Goal: Find specific page/section: Find specific page/section

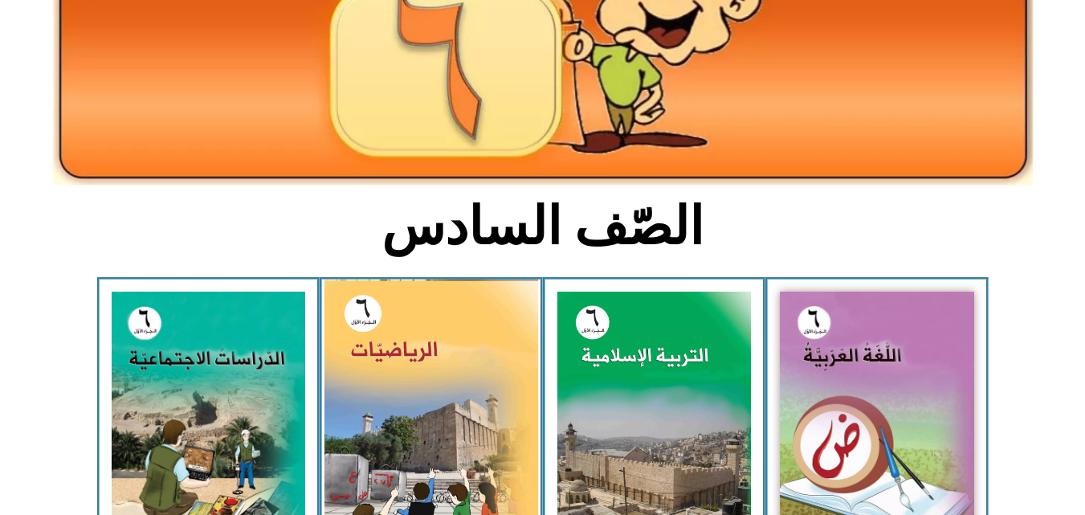
scroll to position [225, 0]
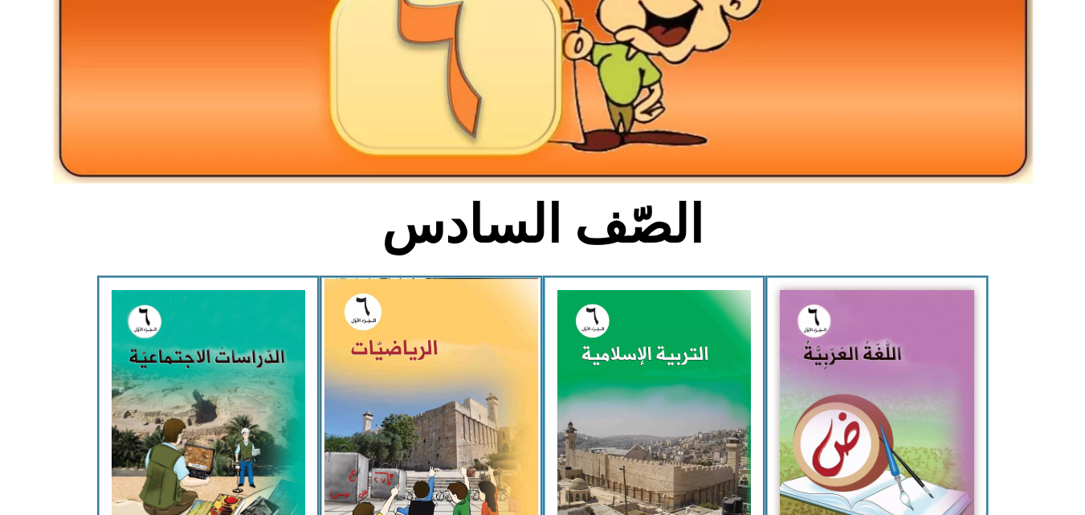
click at [374, 349] on img at bounding box center [432, 410] width 214 height 265
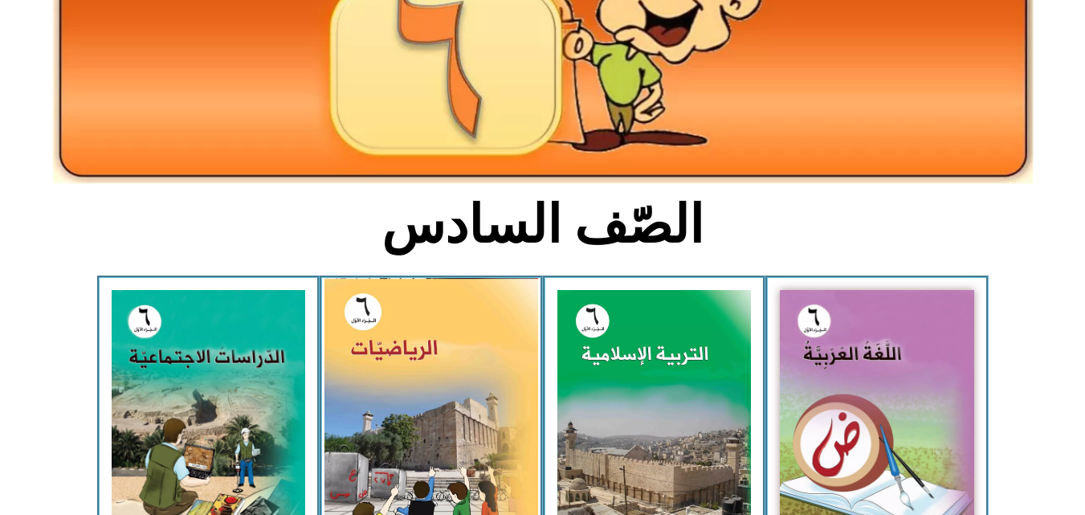
click at [374, 349] on img at bounding box center [432, 410] width 214 height 265
drag, startPoint x: 374, startPoint y: 349, endPoint x: 402, endPoint y: 413, distance: 70.5
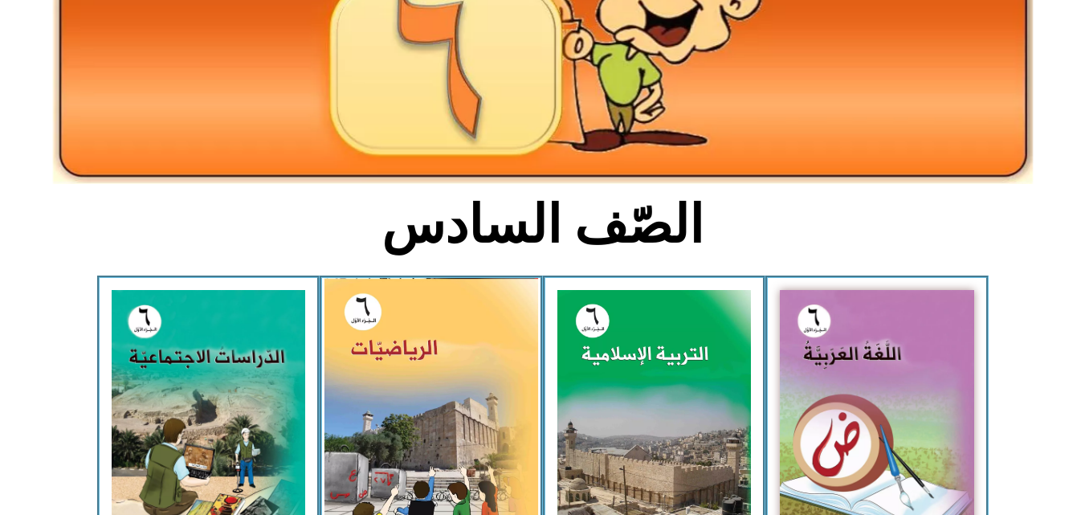
click at [402, 413] on img at bounding box center [432, 410] width 214 height 265
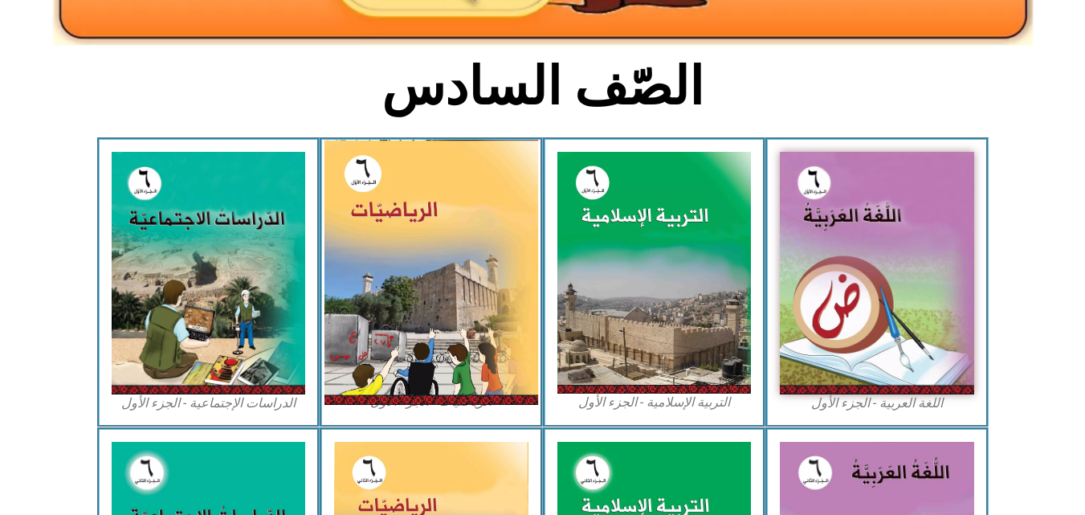
scroll to position [386, 0]
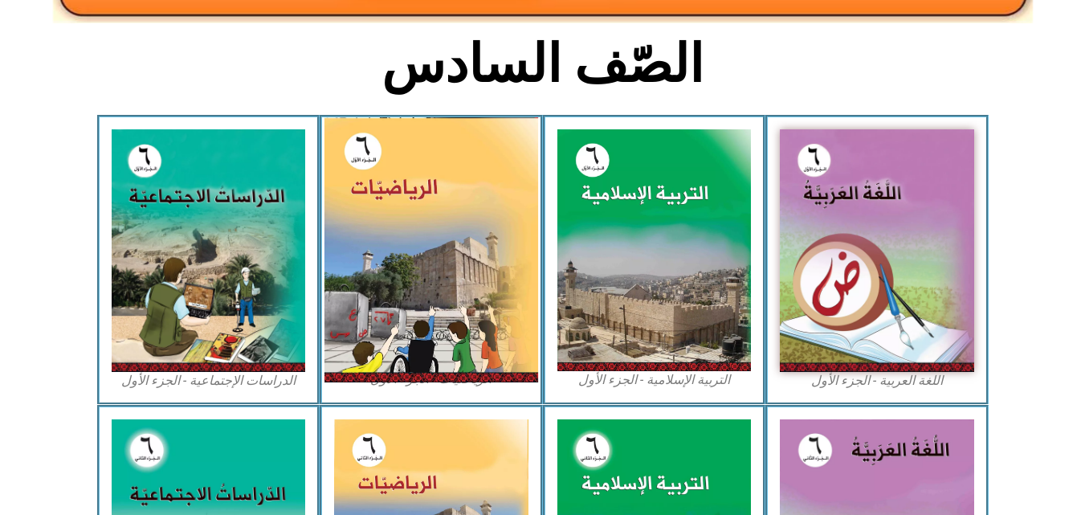
click at [424, 300] on img at bounding box center [432, 249] width 214 height 265
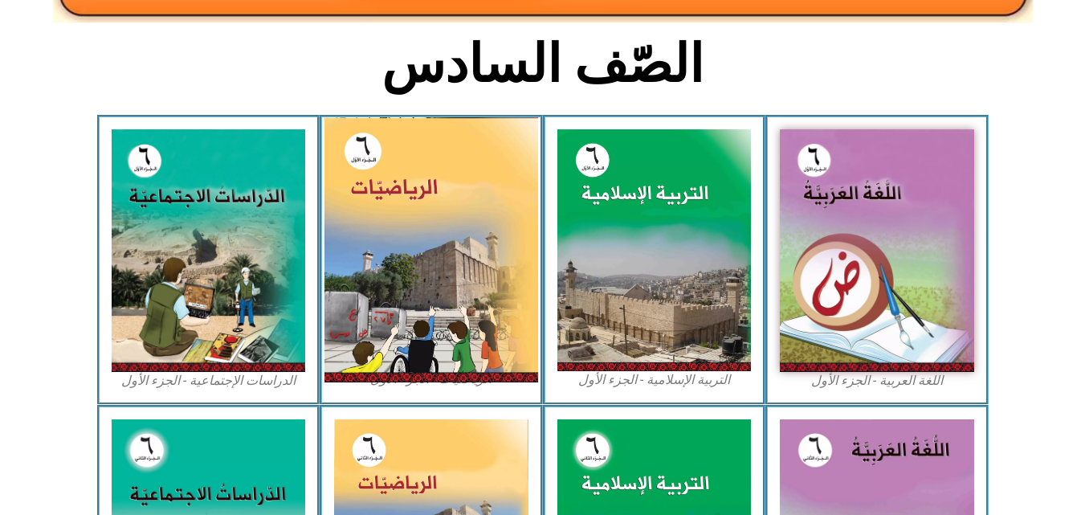
click at [424, 300] on img at bounding box center [432, 249] width 214 height 265
click at [455, 263] on img at bounding box center [432, 249] width 214 height 265
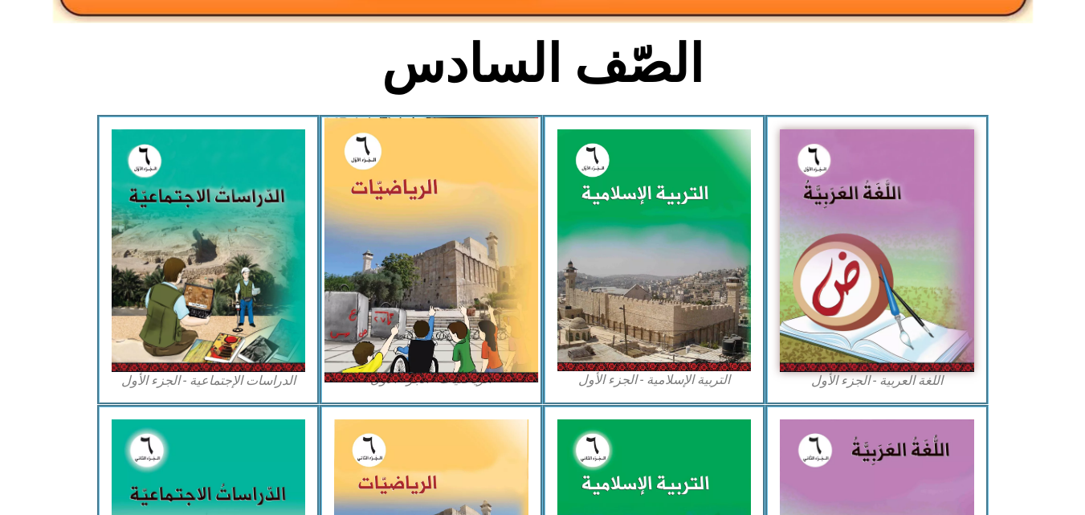
click at [455, 263] on img at bounding box center [432, 249] width 214 height 265
drag, startPoint x: 455, startPoint y: 263, endPoint x: 449, endPoint y: 284, distance: 21.6
click at [449, 284] on img at bounding box center [432, 249] width 214 height 265
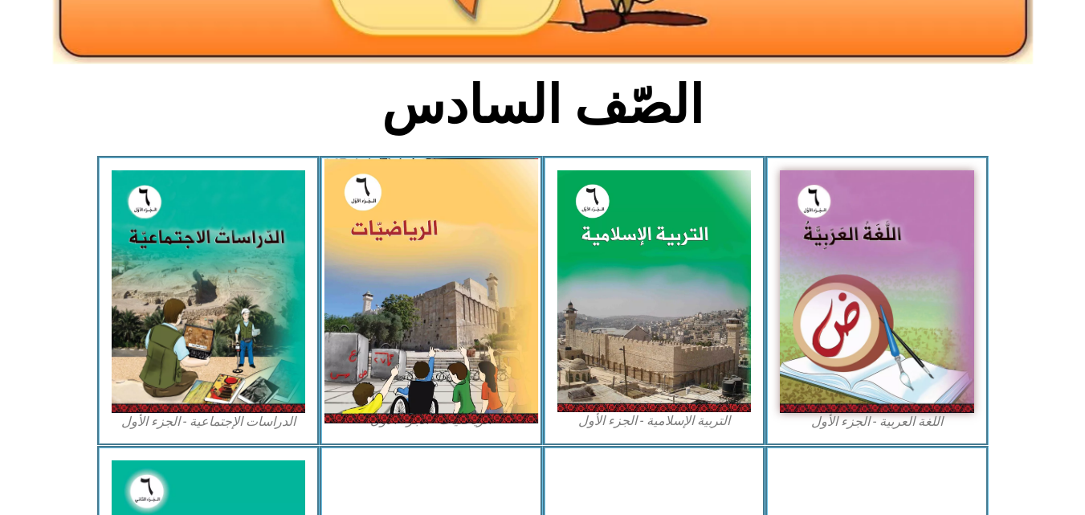
scroll to position [353, 0]
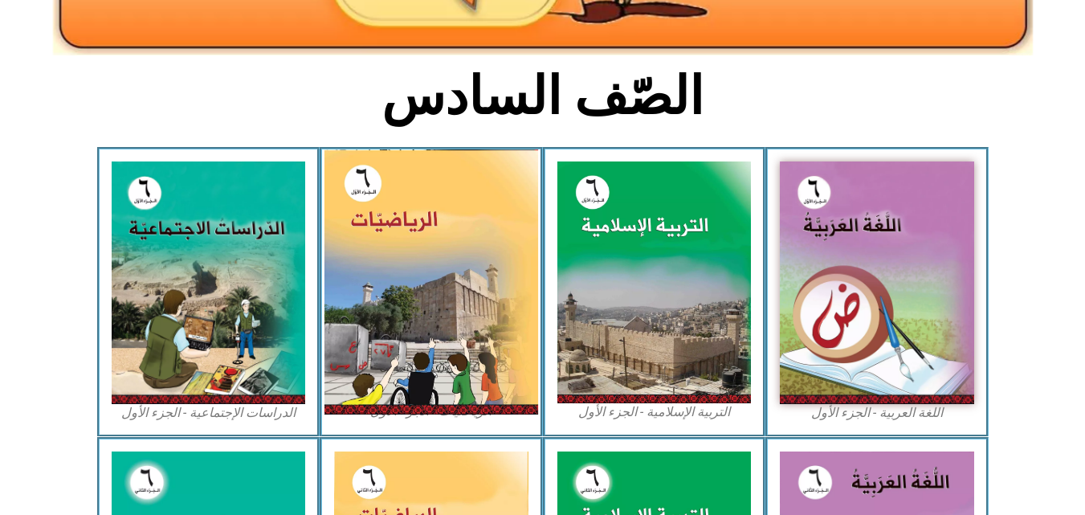
click at [419, 307] on img at bounding box center [432, 281] width 214 height 265
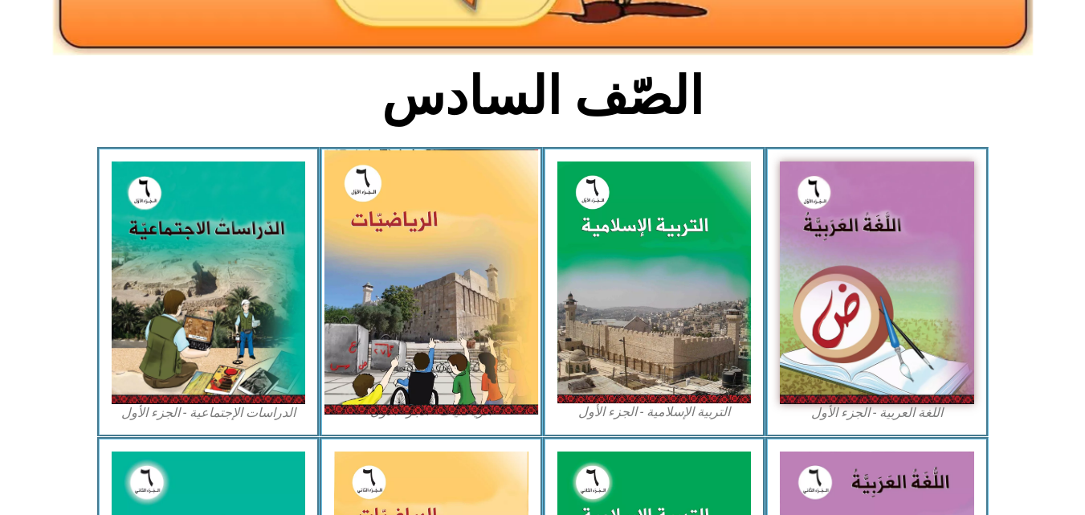
click at [419, 307] on img at bounding box center [432, 281] width 214 height 265
click at [512, 266] on img at bounding box center [432, 281] width 214 height 265
drag, startPoint x: 512, startPoint y: 266, endPoint x: 495, endPoint y: 276, distance: 19.8
click at [495, 276] on img at bounding box center [432, 281] width 214 height 265
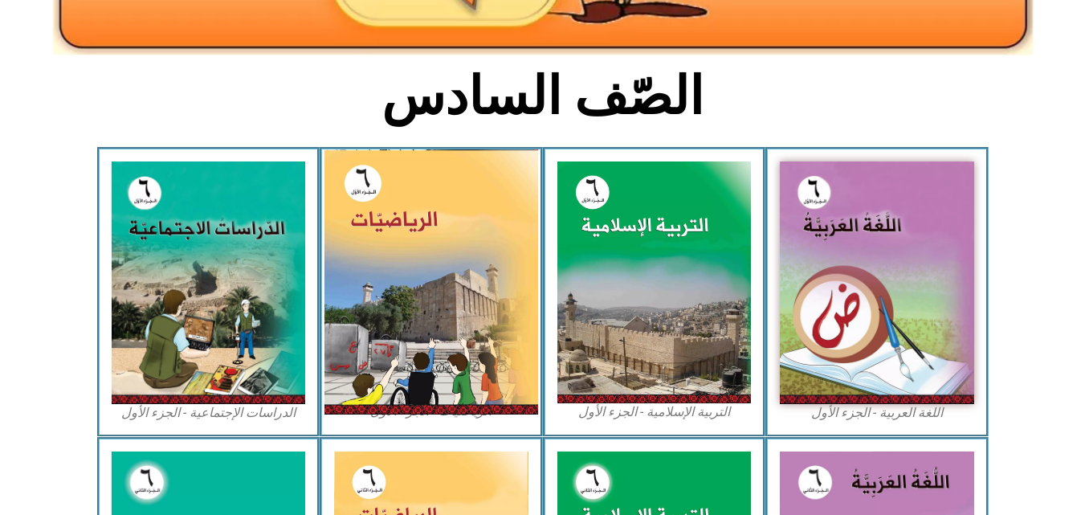
click at [495, 276] on img at bounding box center [432, 281] width 214 height 265
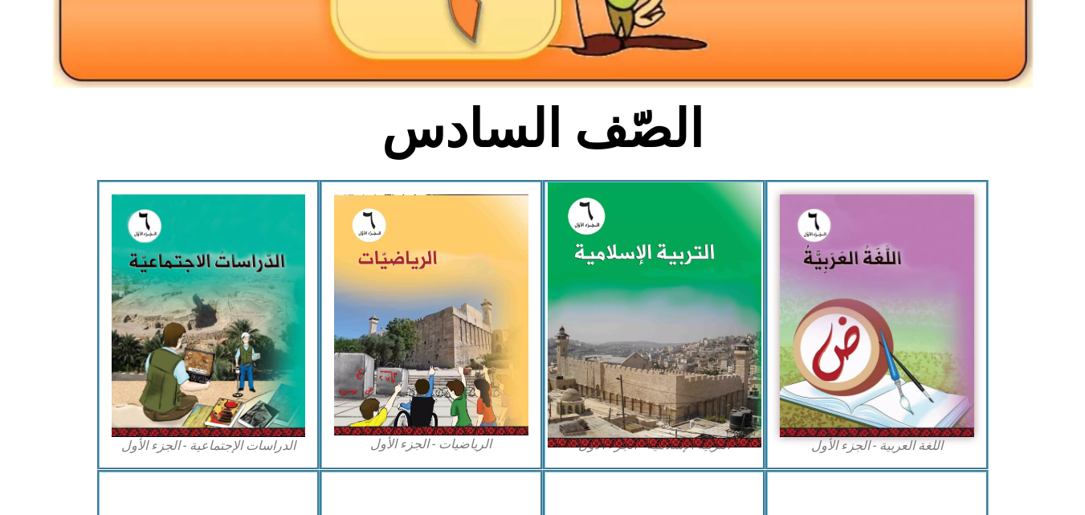
scroll to position [321, 0]
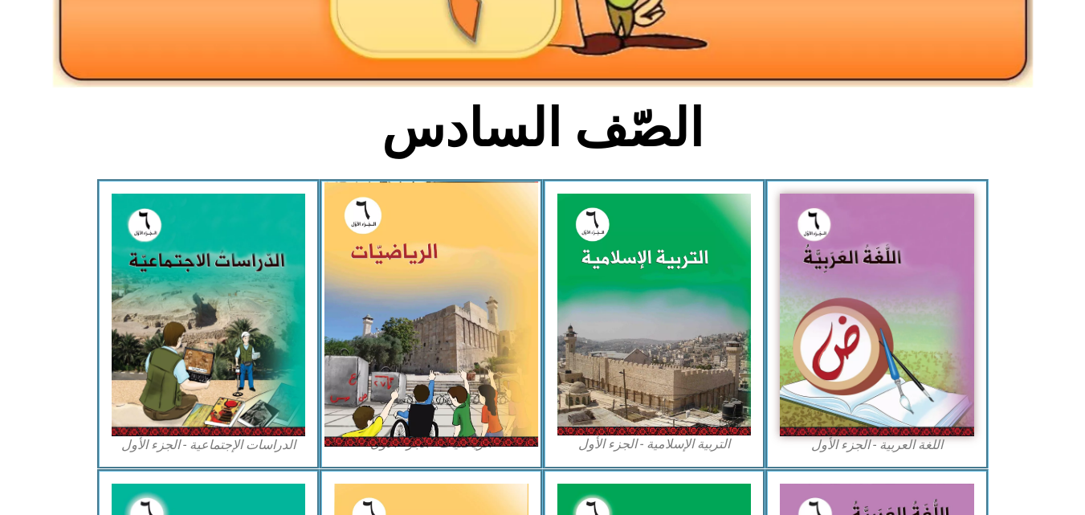
click at [443, 371] on img at bounding box center [432, 314] width 214 height 265
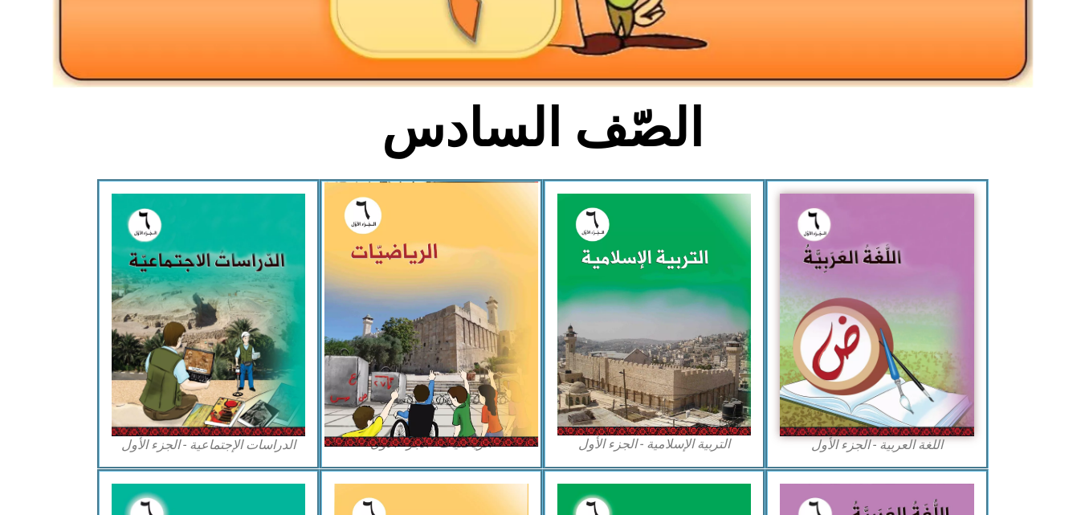
click at [443, 371] on img at bounding box center [432, 314] width 214 height 265
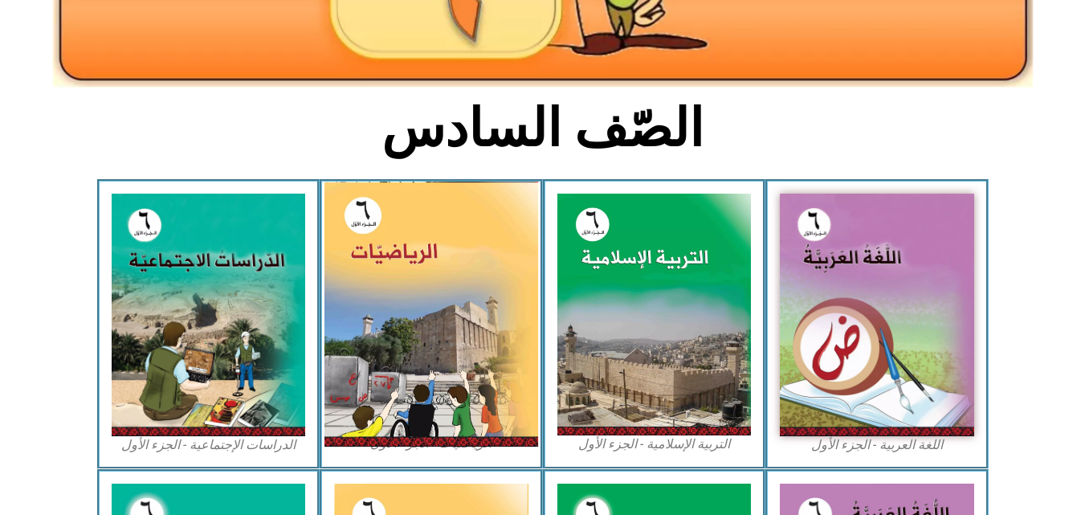
click at [443, 371] on img at bounding box center [432, 314] width 214 height 265
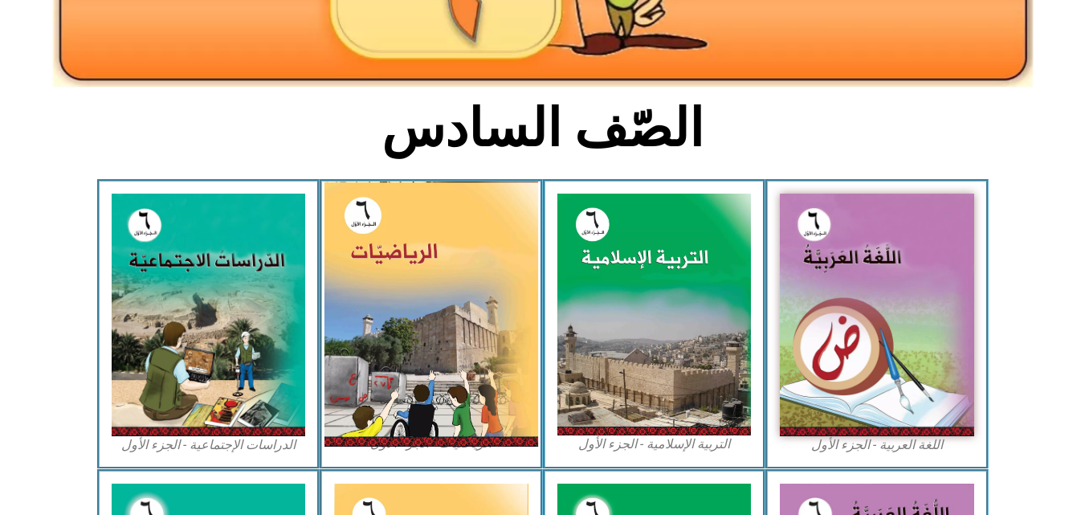
click at [443, 371] on img at bounding box center [432, 314] width 214 height 265
click at [423, 356] on img at bounding box center [432, 314] width 214 height 265
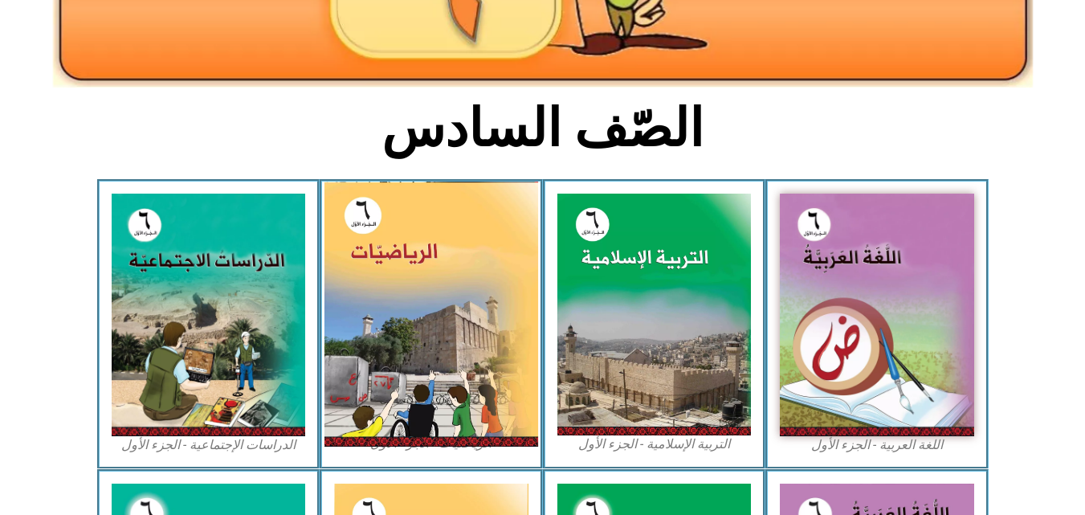
click at [423, 356] on img at bounding box center [432, 314] width 214 height 265
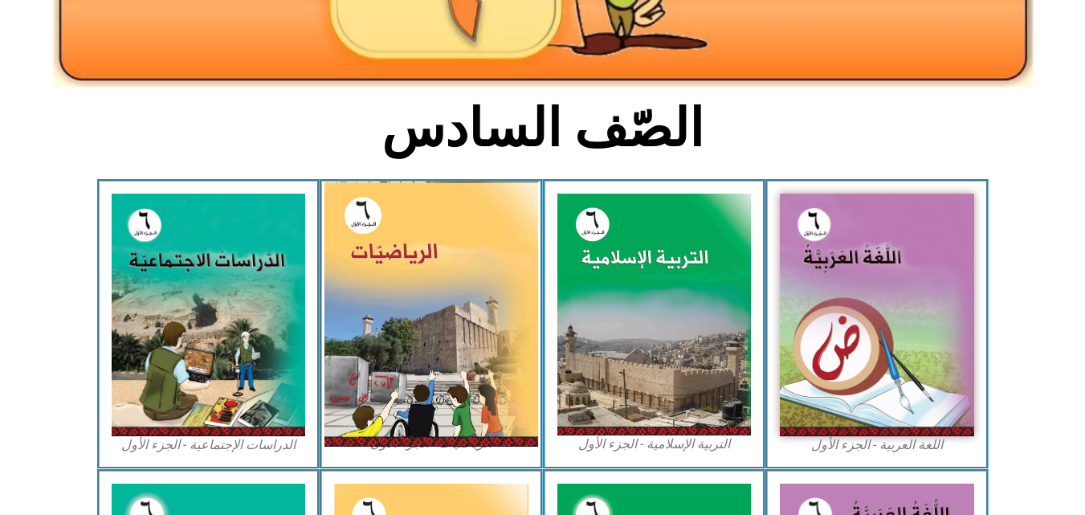
click at [423, 356] on img at bounding box center [432, 314] width 214 height 265
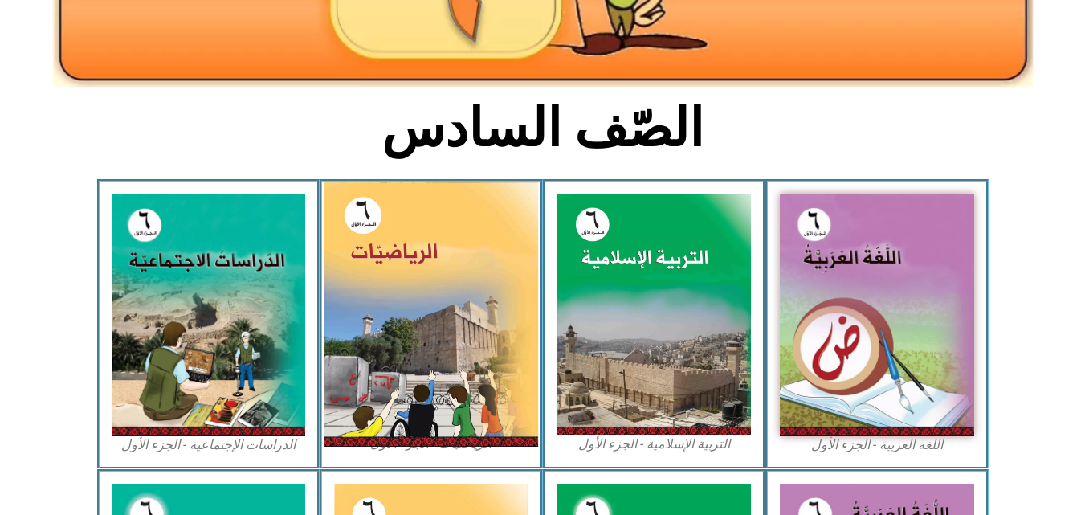
click at [423, 356] on img at bounding box center [432, 314] width 214 height 265
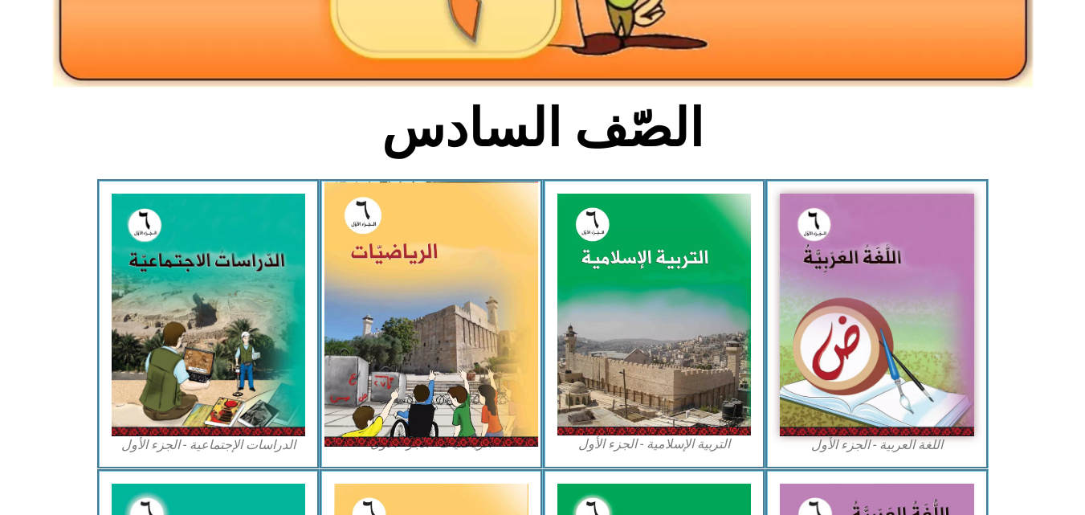
click at [423, 356] on img at bounding box center [432, 314] width 214 height 265
click at [420, 353] on img at bounding box center [432, 314] width 214 height 265
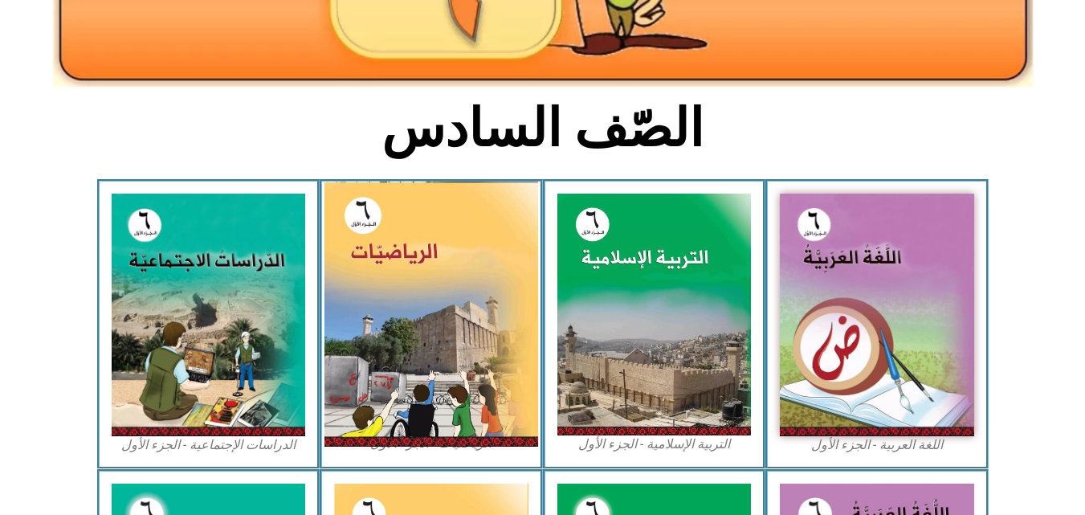
click at [420, 353] on img at bounding box center [432, 314] width 214 height 265
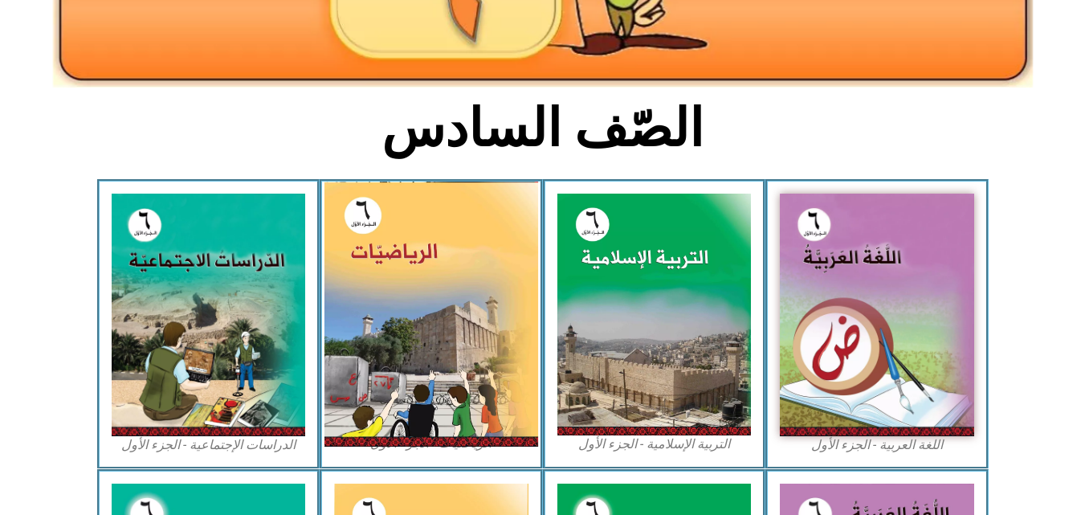
click at [420, 353] on img at bounding box center [432, 314] width 214 height 265
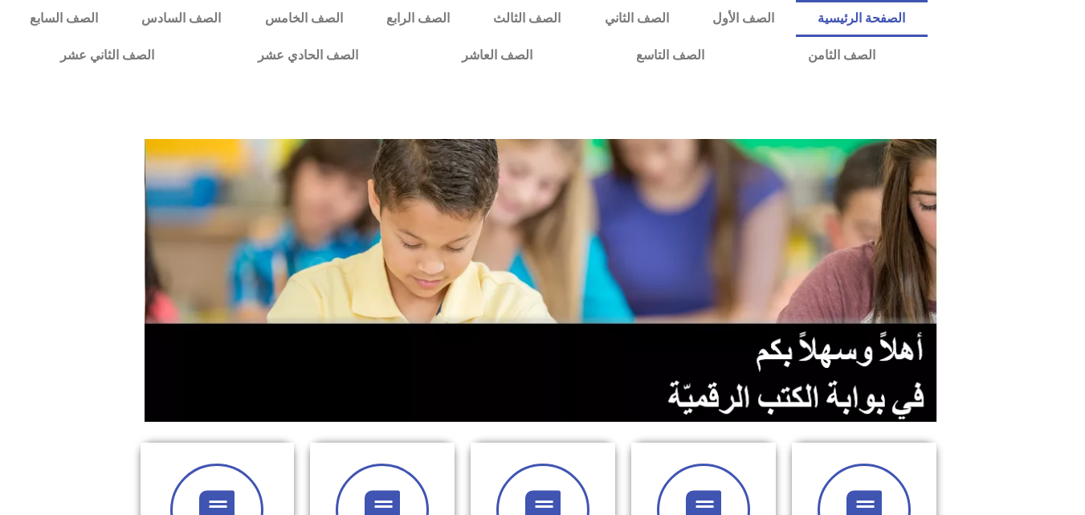
scroll to position [6, 0]
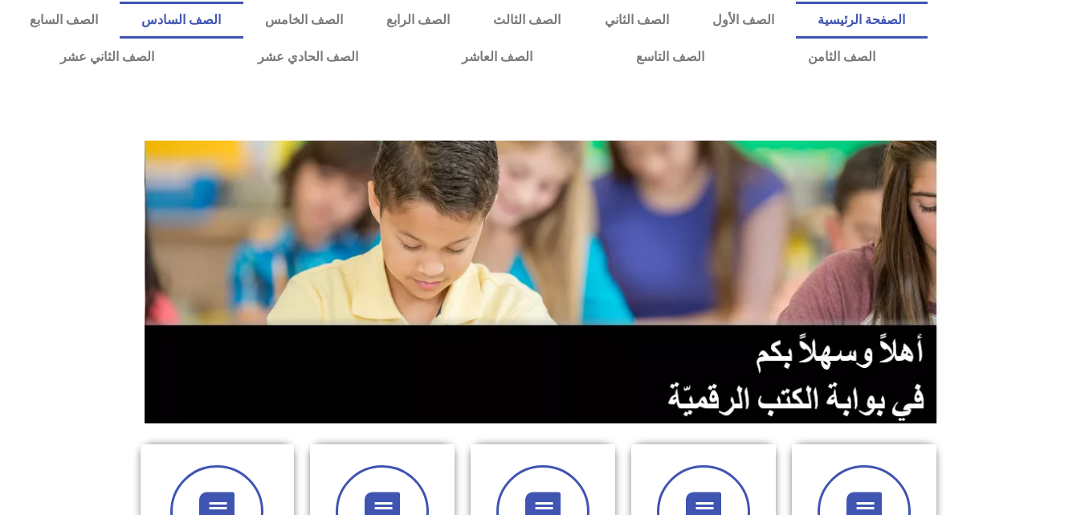
click at [243, 17] on link "الصف السادس" at bounding box center [181, 20] width 123 height 37
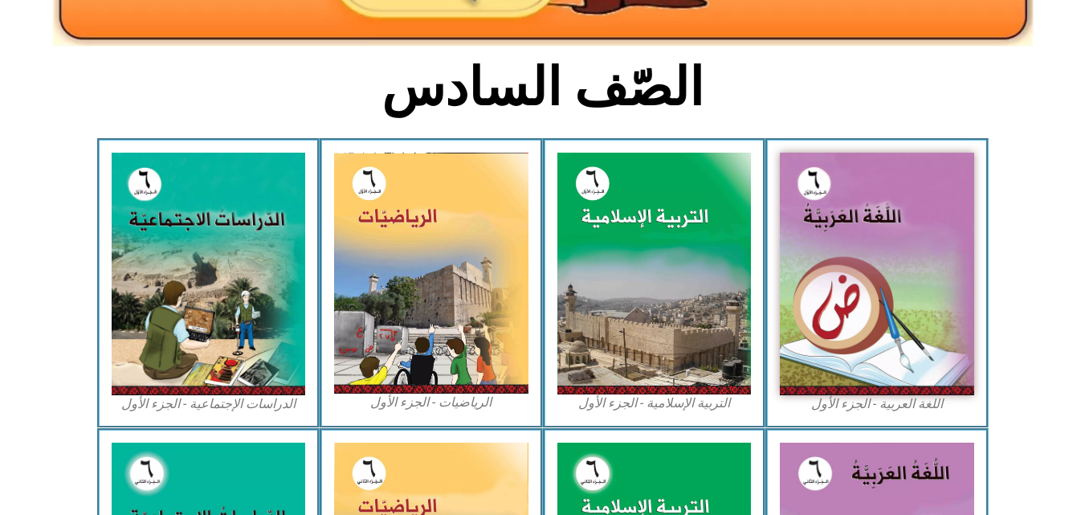
scroll to position [379, 0]
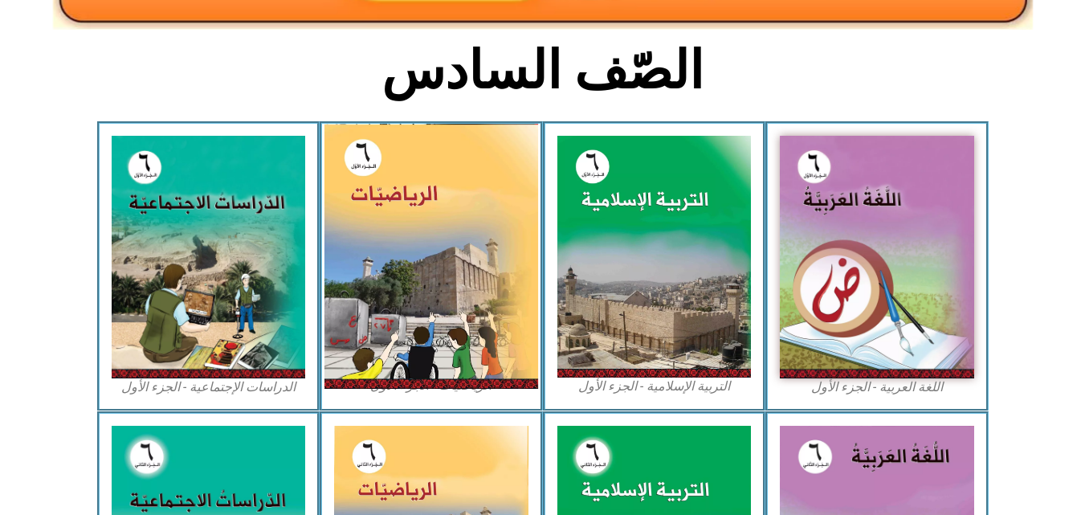
click at [427, 229] on img at bounding box center [432, 256] width 214 height 265
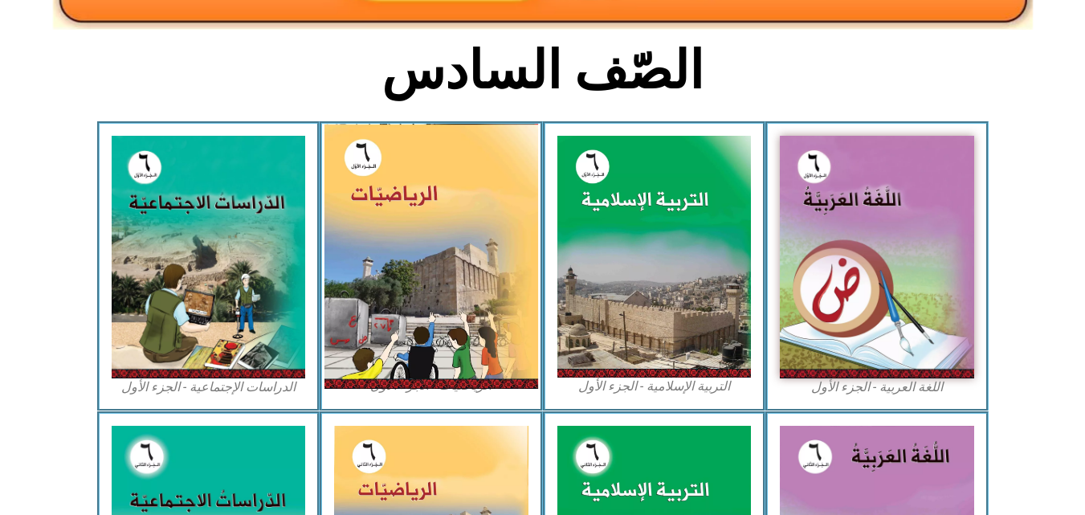
click at [427, 229] on img at bounding box center [432, 256] width 214 height 265
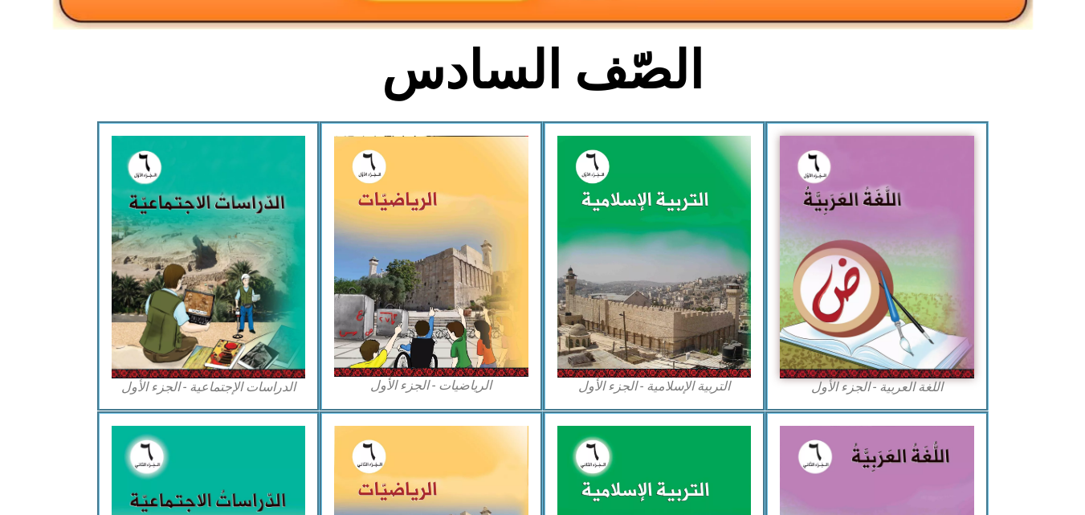
click at [1055, 353] on section "اللغة العربية - الجزء الأول​ التربية [DEMOGRAPHIC_DATA] - الجزء الأول الرياضيات…" at bounding box center [542, 265] width 1085 height 289
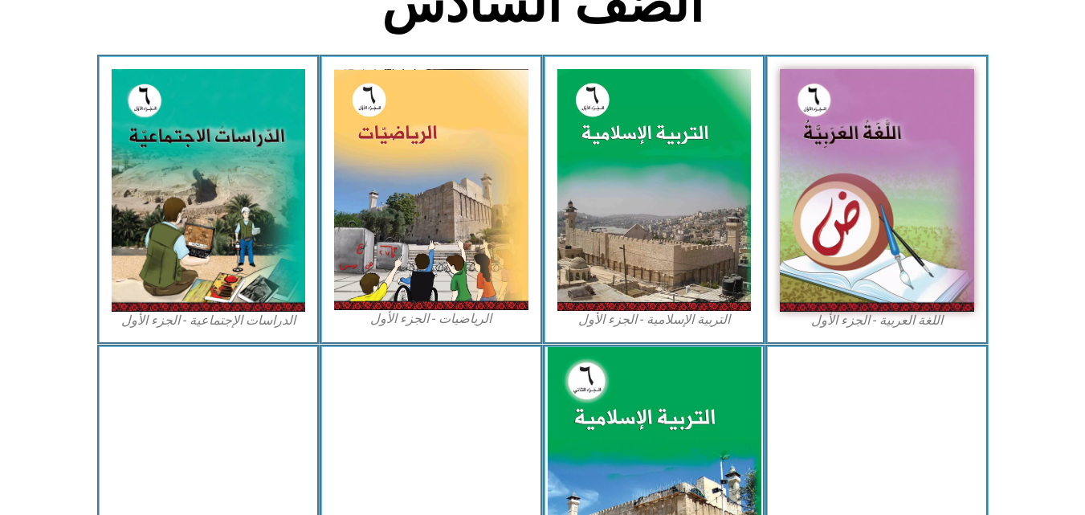
scroll to position [450, 0]
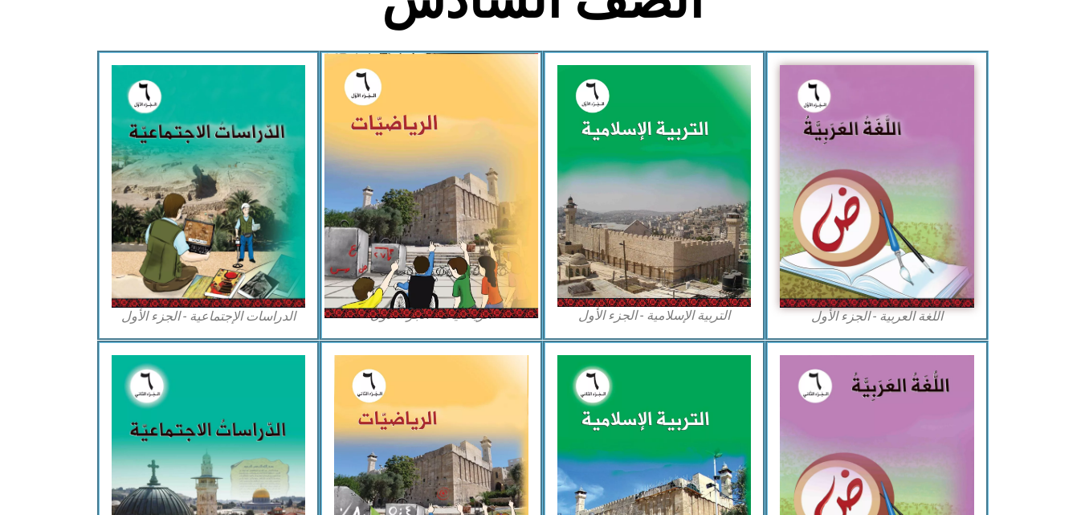
click at [415, 128] on img at bounding box center [432, 185] width 214 height 265
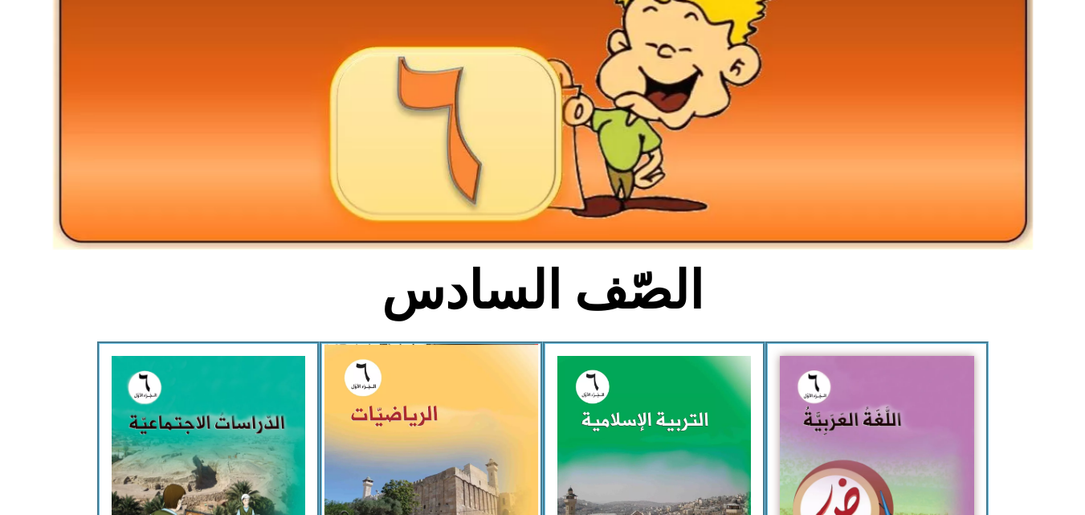
scroll to position [161, 0]
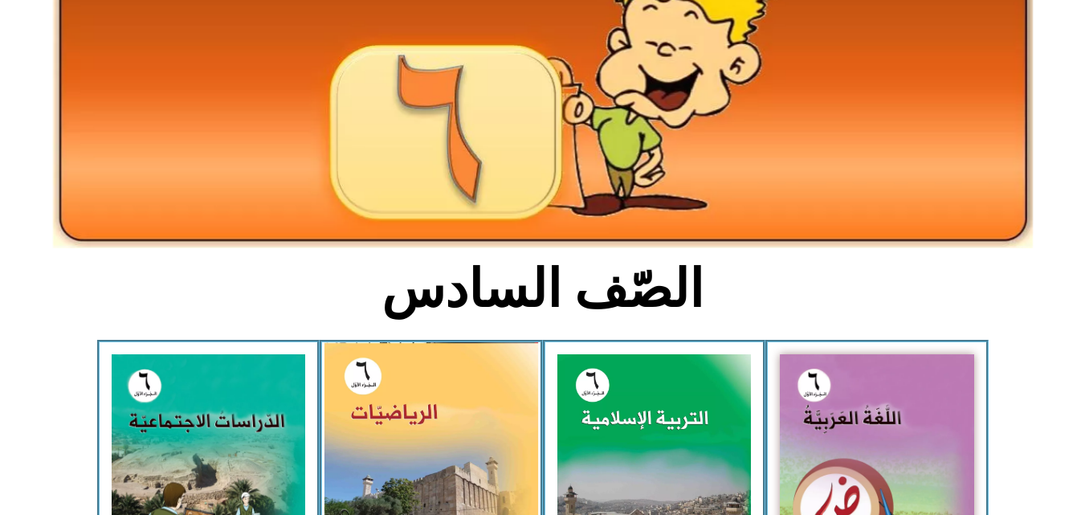
click at [407, 375] on img at bounding box center [432, 474] width 214 height 265
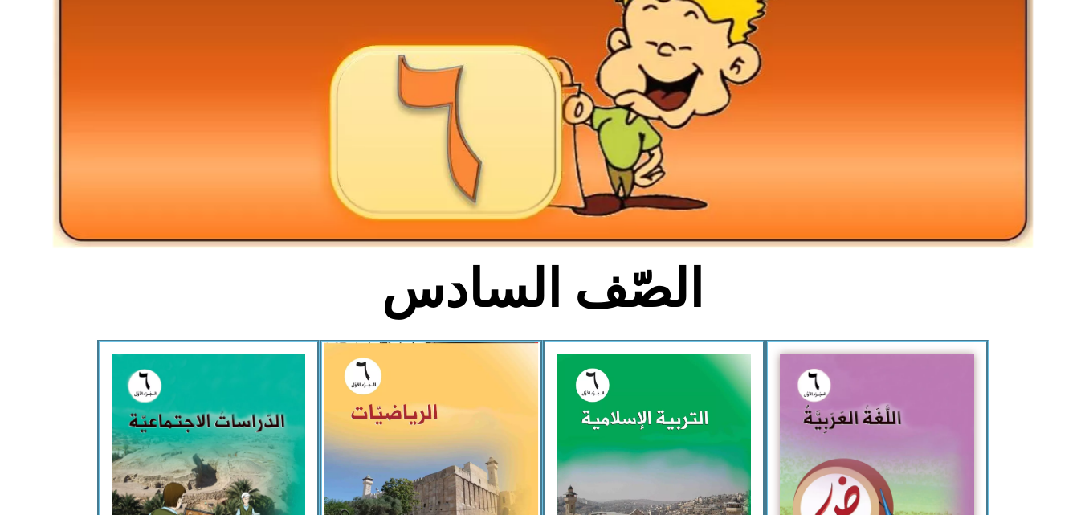
click at [407, 375] on img at bounding box center [432, 474] width 214 height 265
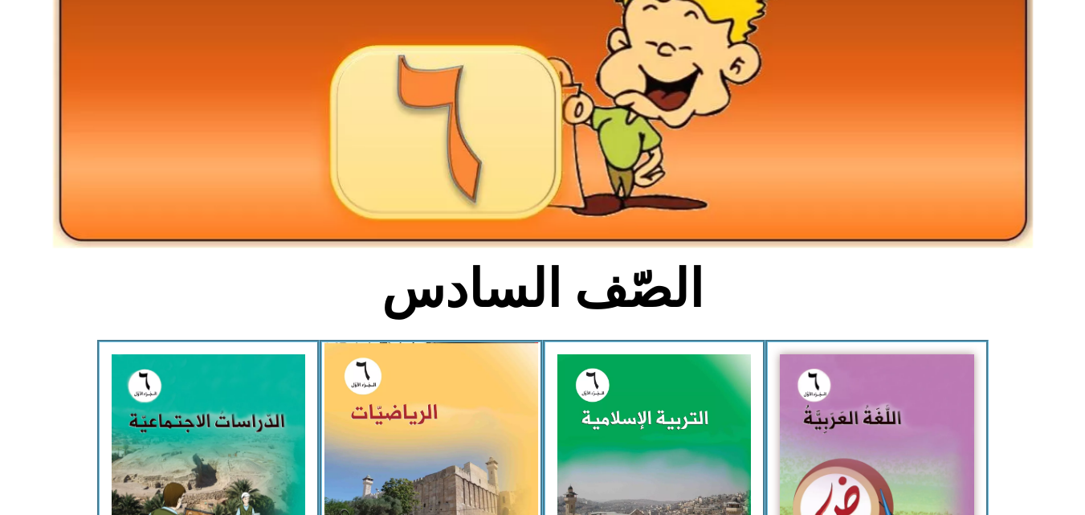
drag, startPoint x: 407, startPoint y: 375, endPoint x: 407, endPoint y: 366, distance: 8.8
click at [407, 366] on img at bounding box center [432, 474] width 214 height 265
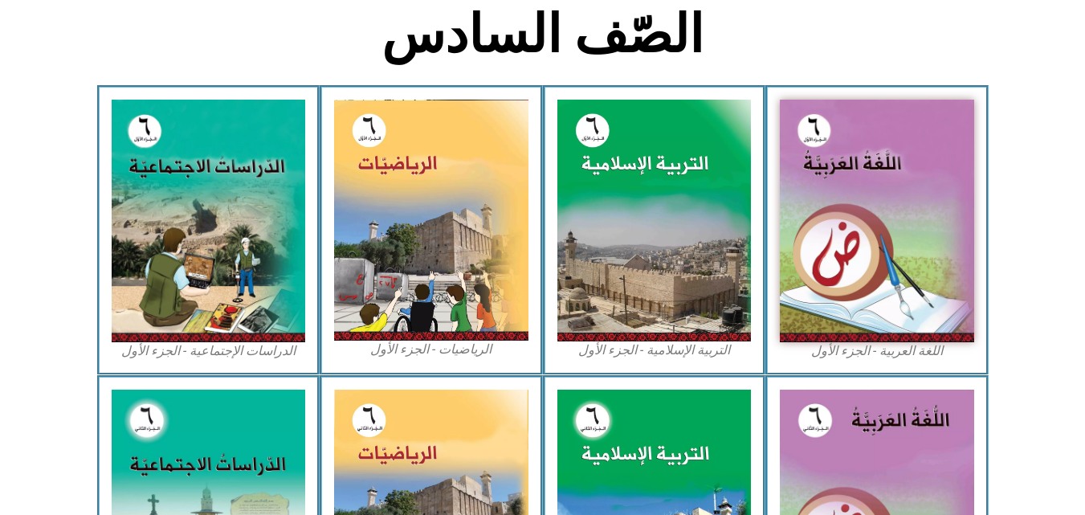
scroll to position [418, 0]
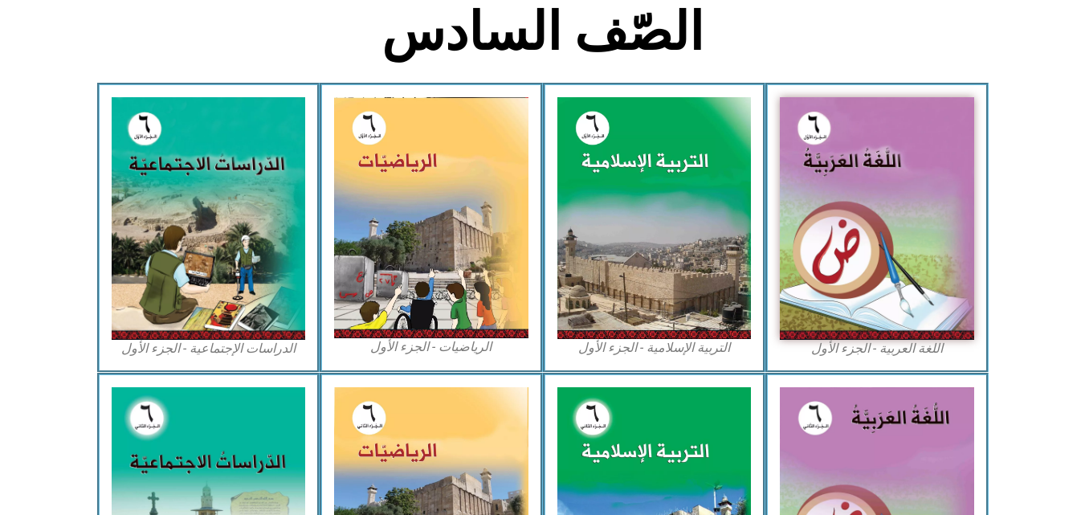
click at [995, 439] on icon at bounding box center [542, 426] width 1086 height 108
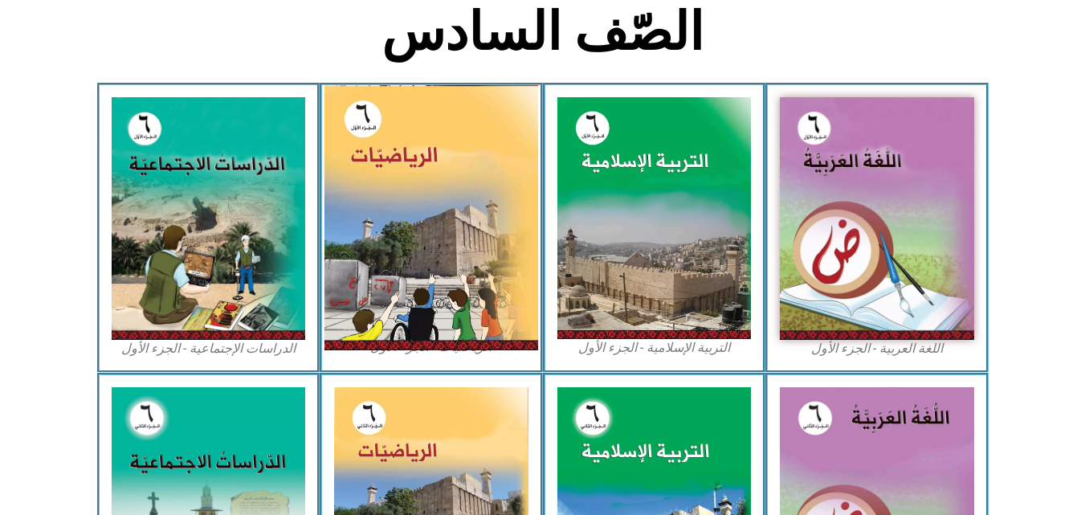
click at [447, 277] on img at bounding box center [432, 217] width 214 height 265
drag, startPoint x: 447, startPoint y: 277, endPoint x: 448, endPoint y: 268, distance: 9.8
click at [448, 268] on img at bounding box center [432, 217] width 214 height 265
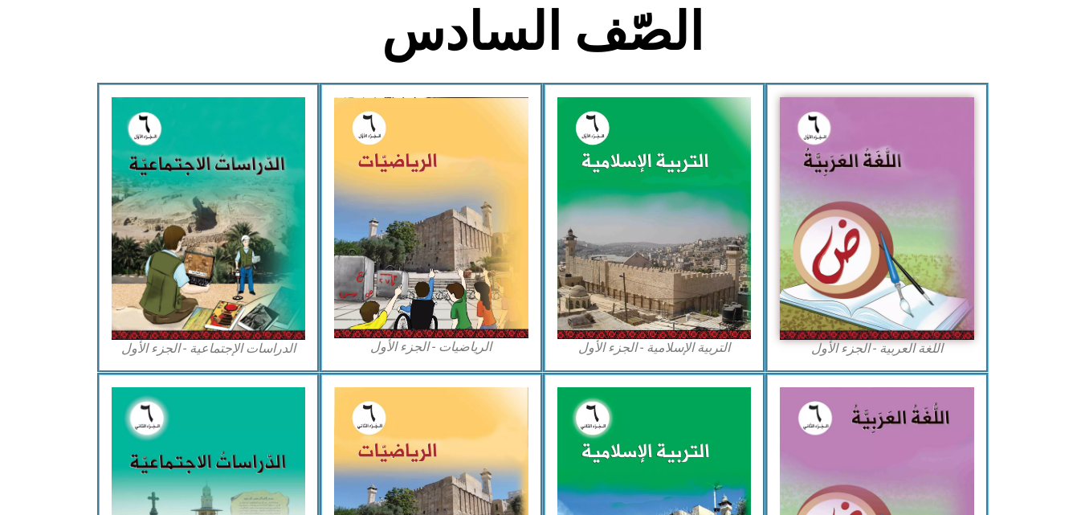
click at [969, 48] on section "الصّف السادس" at bounding box center [542, 41] width 1085 height 84
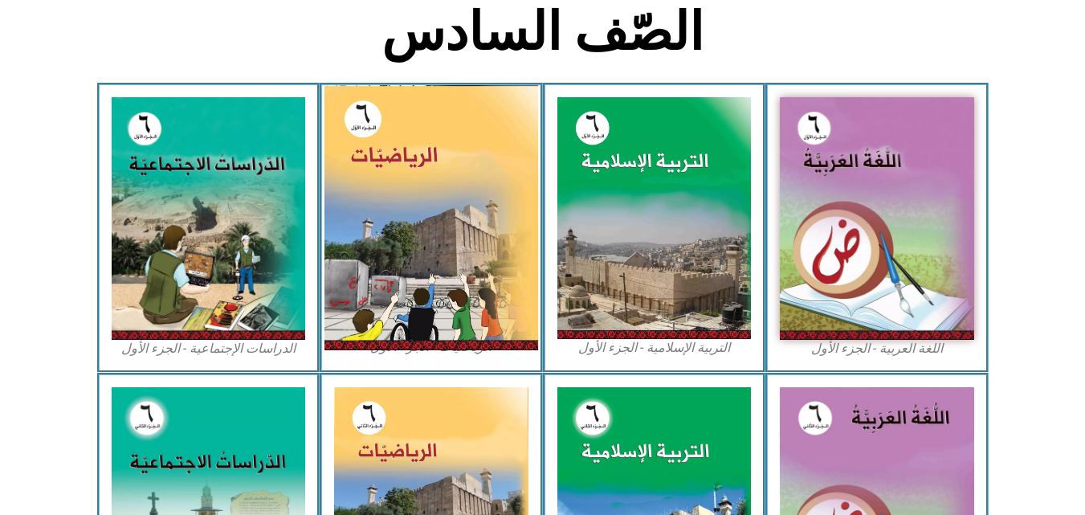
click at [438, 217] on img at bounding box center [432, 217] width 214 height 265
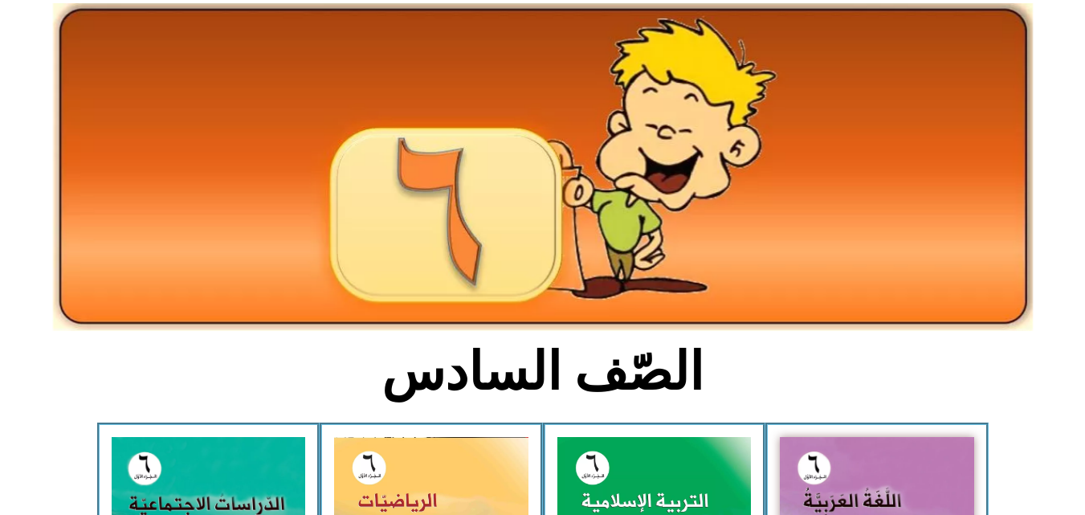
scroll to position [0, 0]
